Goal: Information Seeking & Learning: Understand process/instructions

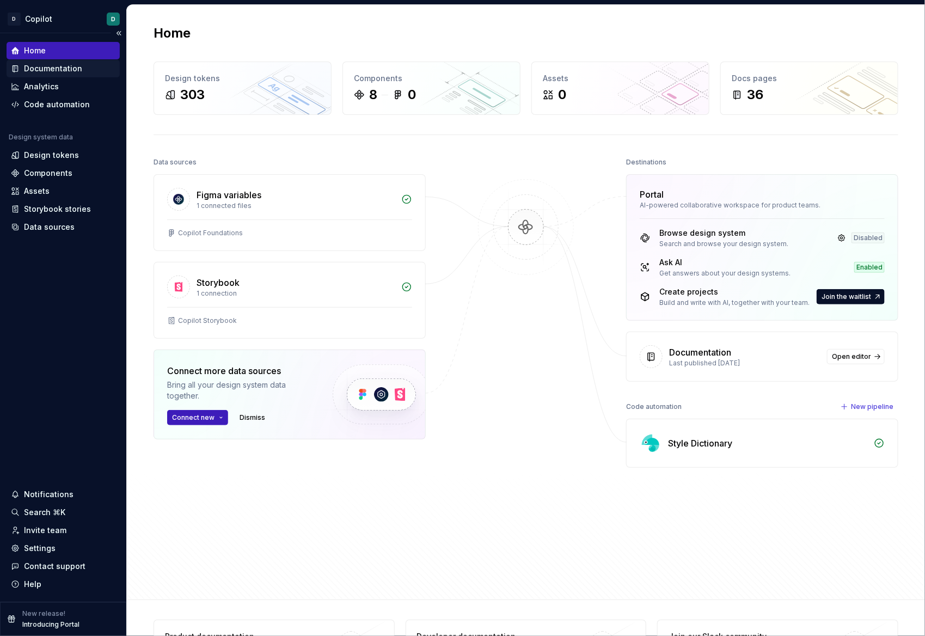
click at [46, 69] on div "Documentation" at bounding box center [53, 68] width 58 height 11
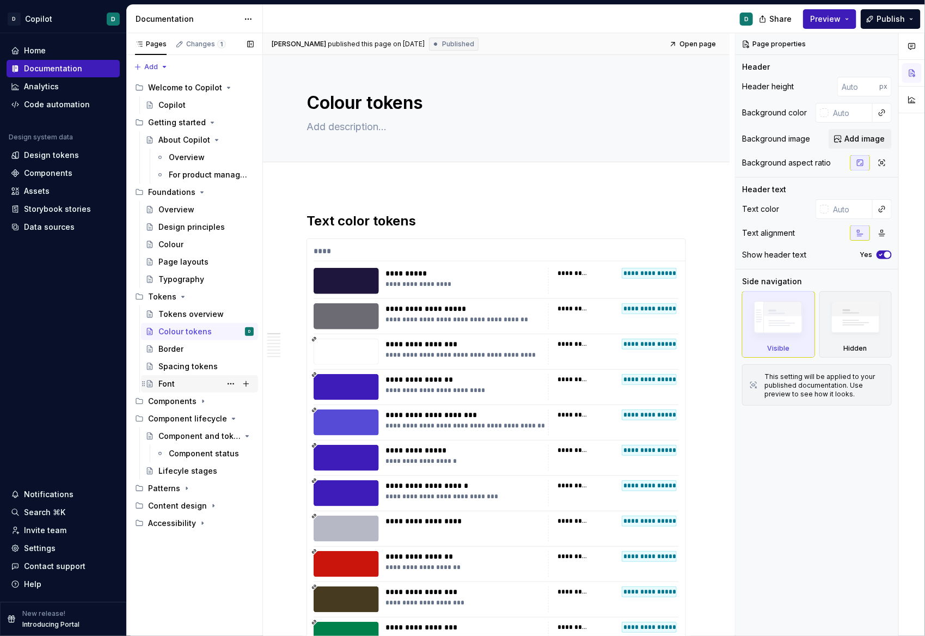
click at [174, 392] on div "Font" at bounding box center [199, 383] width 117 height 17
click at [194, 398] on div "Components" at bounding box center [172, 401] width 48 height 11
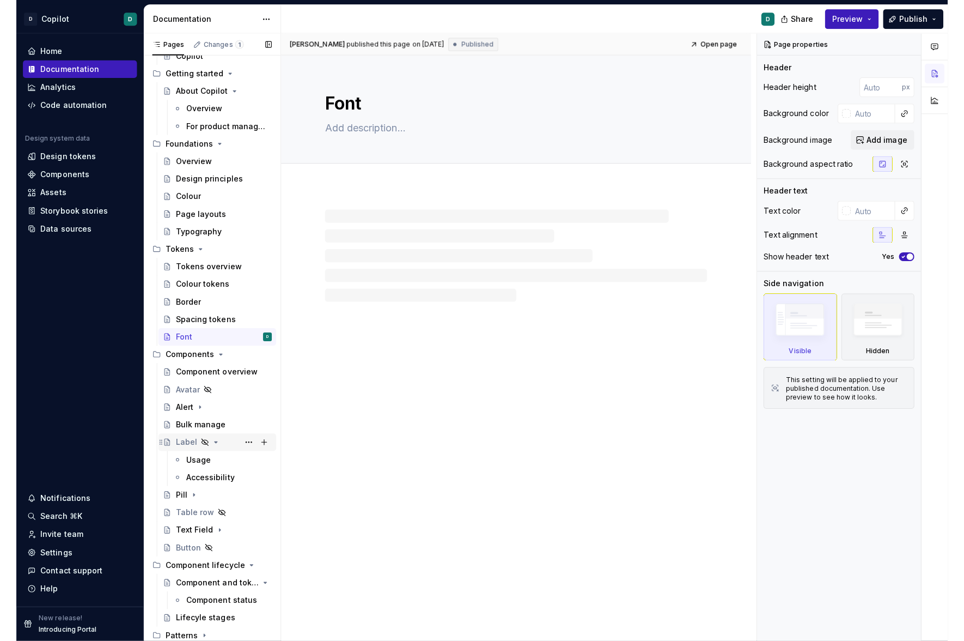
scroll to position [84, 0]
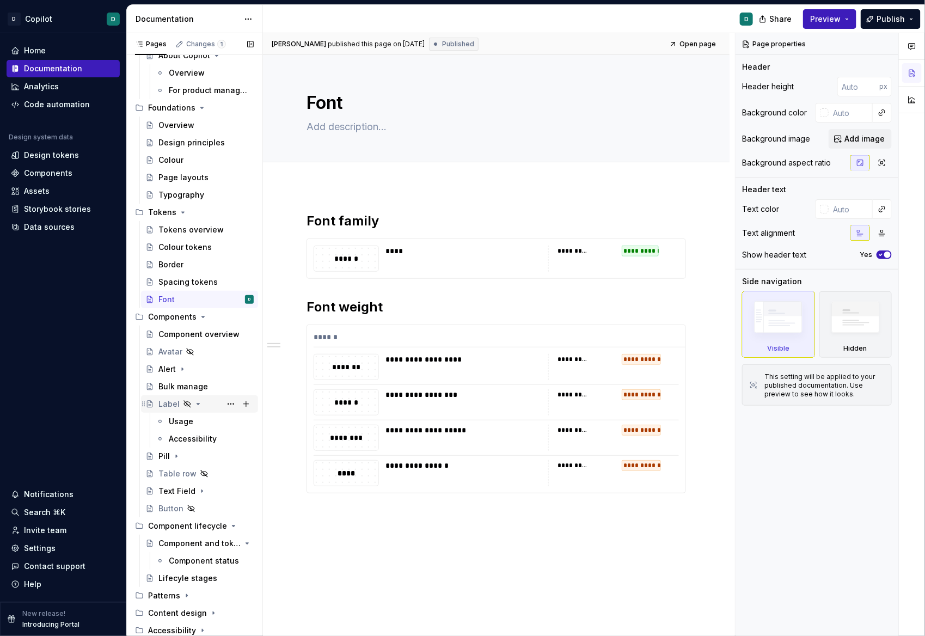
click at [174, 404] on div "Label" at bounding box center [168, 404] width 21 height 11
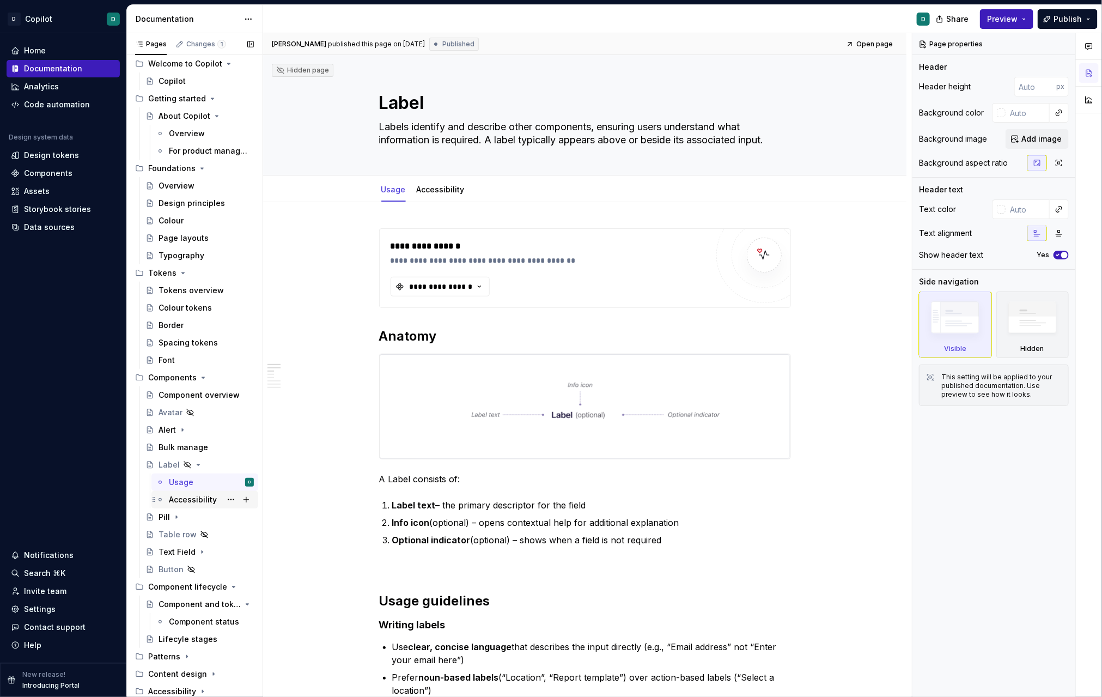
click at [201, 498] on div "Accessibility" at bounding box center [193, 499] width 48 height 11
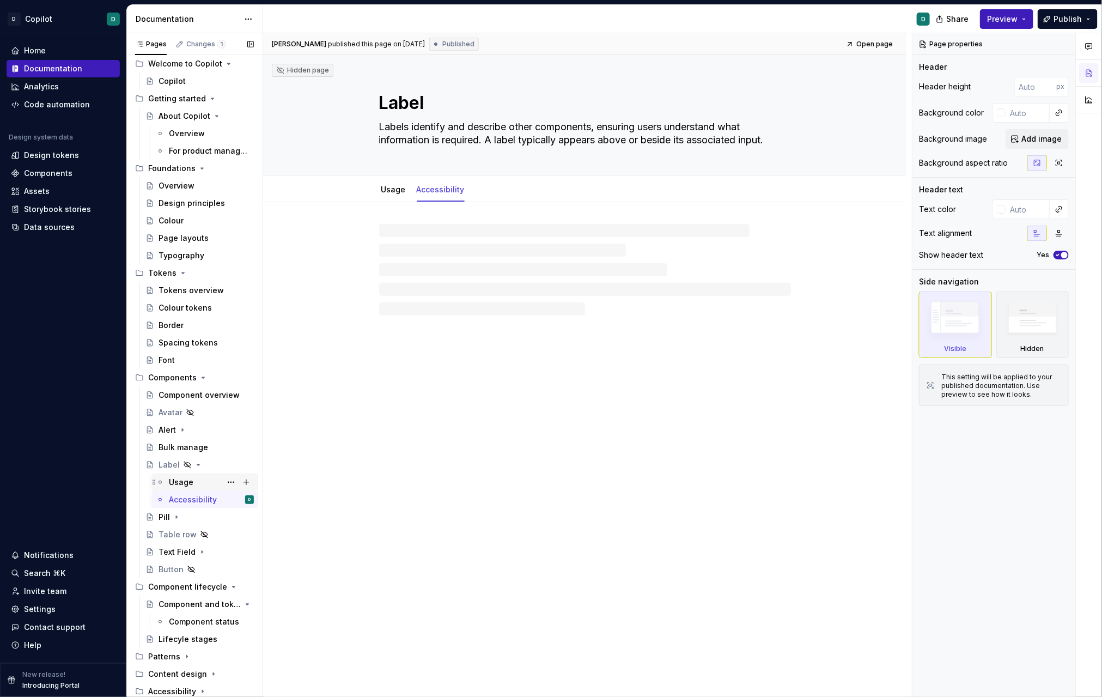
click at [181, 483] on div "Usage" at bounding box center [181, 482] width 25 height 11
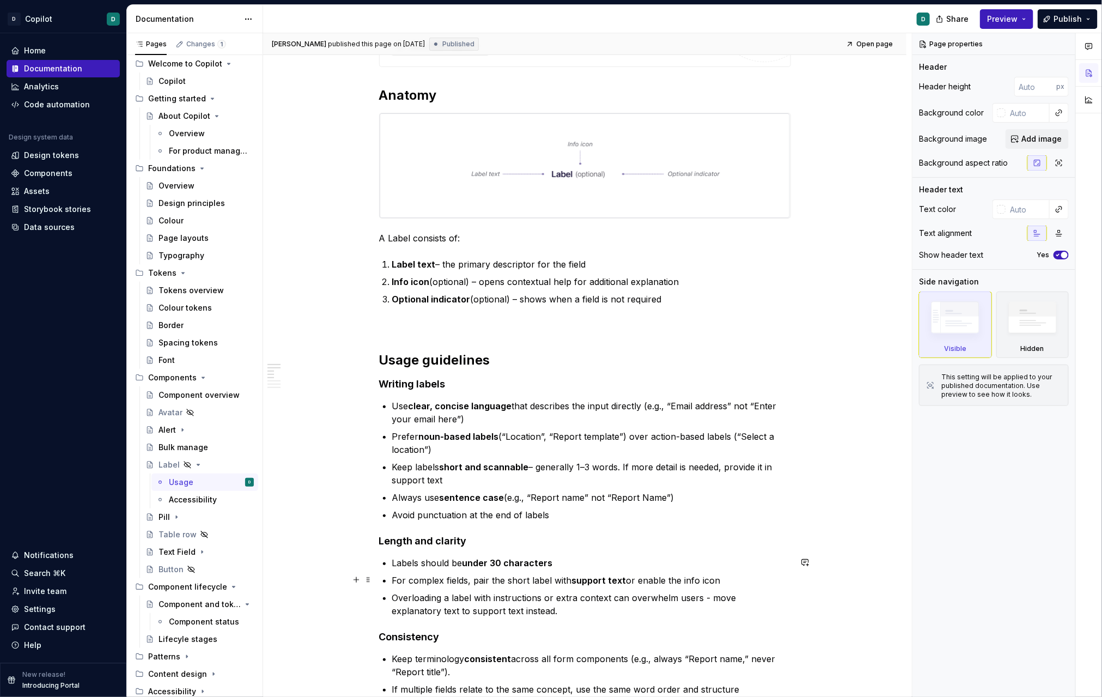
scroll to position [248, 0]
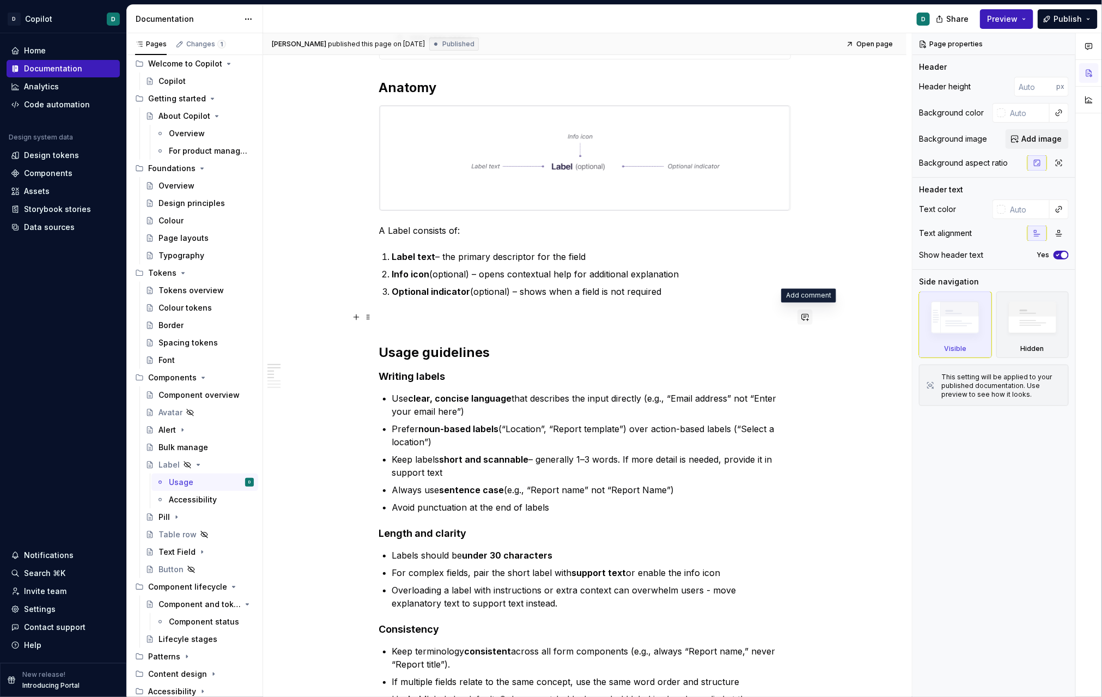
type textarea "*"
click at [808, 318] on button "button" at bounding box center [804, 316] width 15 height 15
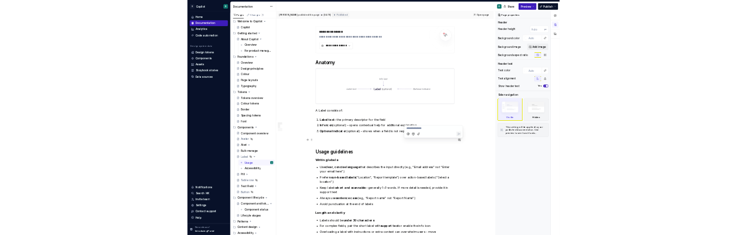
scroll to position [48, 0]
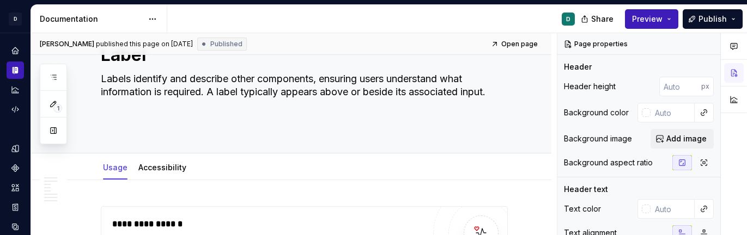
type textarea "*"
